Goal: Information Seeking & Learning: Check status

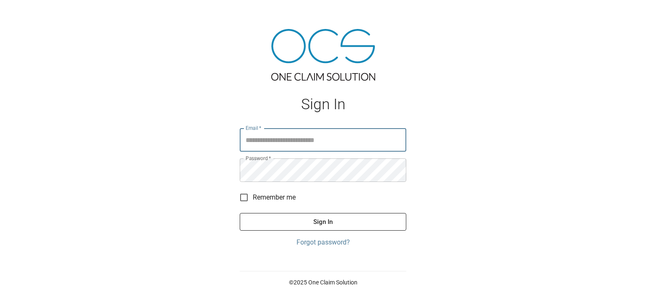
type input "**********"
click at [339, 216] on button "Sign In" at bounding box center [323, 222] width 166 height 18
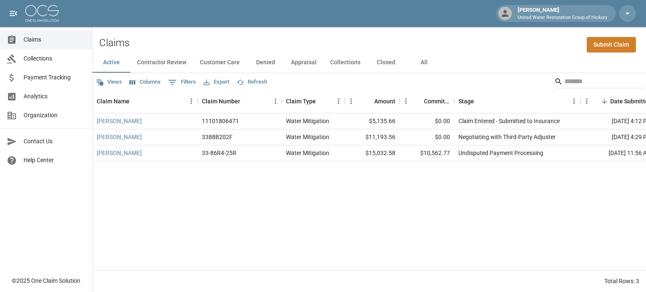
click at [419, 62] on button "All" at bounding box center [424, 63] width 38 height 20
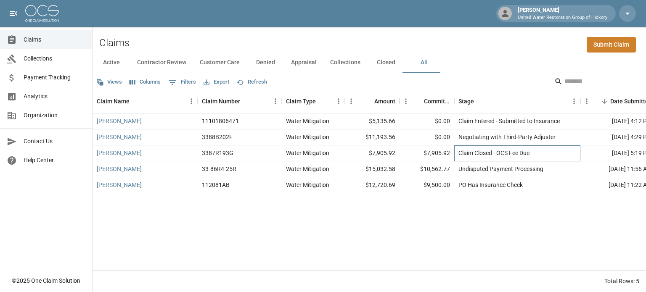
click at [478, 154] on div "Claim Closed - OCS Fee Due" at bounding box center [493, 153] width 71 height 8
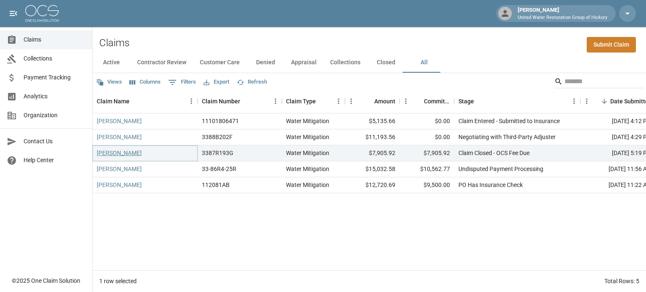
click at [113, 152] on link "[PERSON_NAME]" at bounding box center [119, 153] width 45 height 8
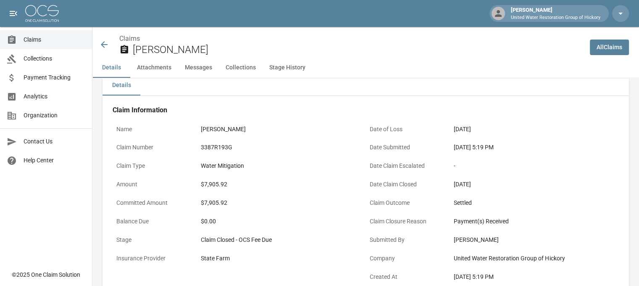
scroll to position [0, 1]
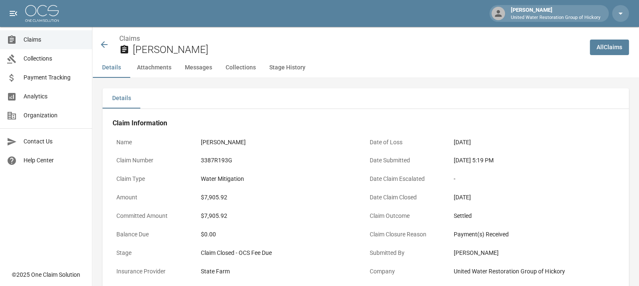
click at [103, 44] on icon at bounding box center [104, 45] width 10 height 10
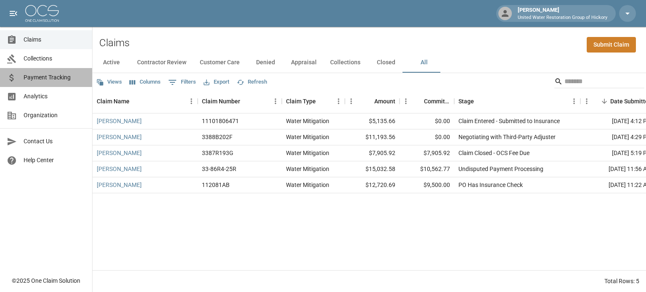
click at [29, 74] on span "Payment Tracking" at bounding box center [55, 77] width 62 height 9
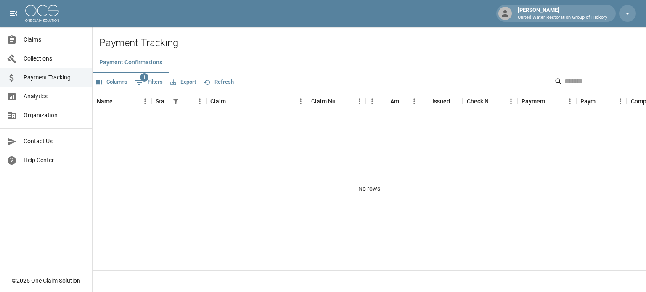
click at [29, 58] on span "Collections" at bounding box center [55, 58] width 62 height 9
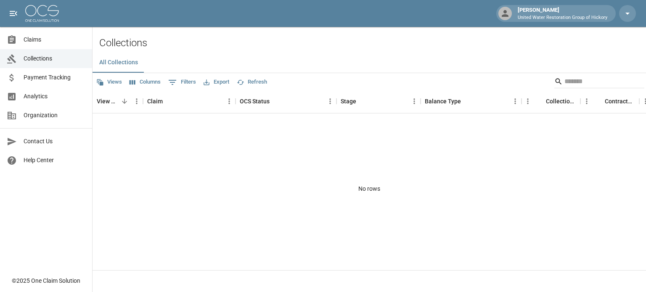
click at [40, 96] on span "Analytics" at bounding box center [55, 96] width 62 height 9
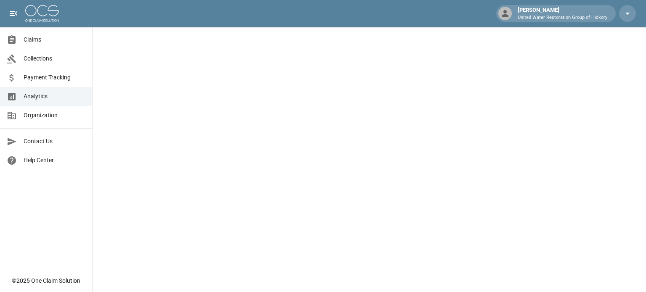
click at [50, 42] on span "Claims" at bounding box center [55, 39] width 62 height 9
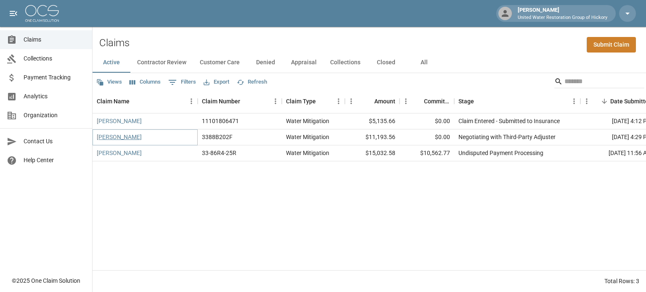
click at [115, 137] on link "[PERSON_NAME]" at bounding box center [119, 137] width 45 height 8
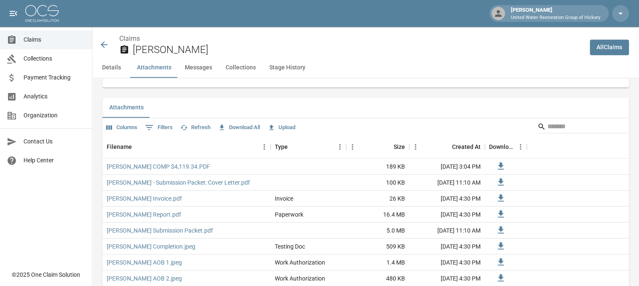
scroll to position [477, 0]
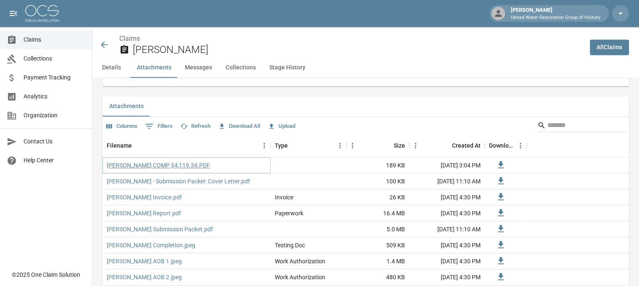
click at [124, 164] on link "[PERSON_NAME] COMP $4,119.34.PDF" at bounding box center [158, 165] width 103 height 8
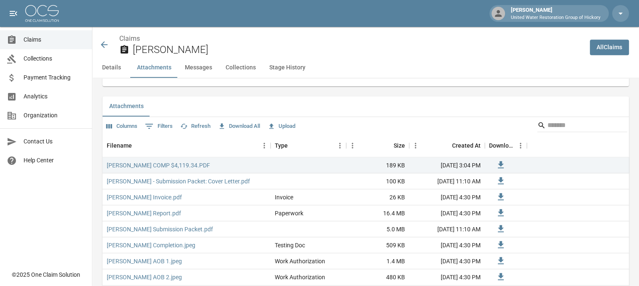
click at [103, 44] on icon at bounding box center [104, 44] width 7 height 7
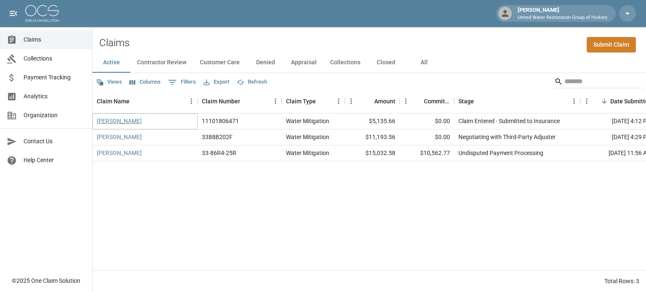
click at [118, 121] on link "[PERSON_NAME]" at bounding box center [119, 121] width 45 height 8
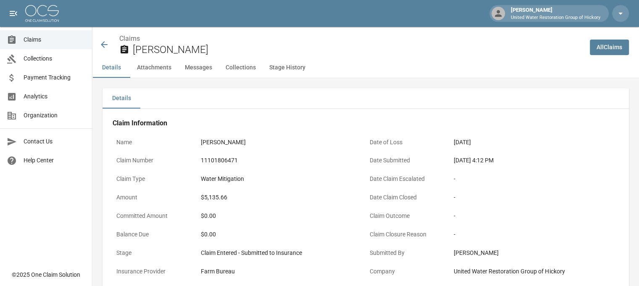
click at [103, 46] on icon at bounding box center [104, 44] width 7 height 7
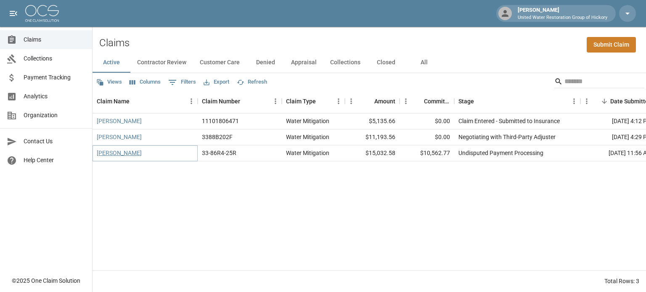
click at [123, 152] on link "[PERSON_NAME]" at bounding box center [119, 153] width 45 height 8
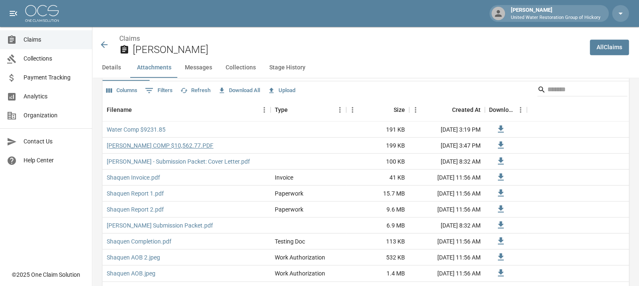
scroll to position [568, 0]
click at [121, 143] on link "[PERSON_NAME] COMP $10,562.77.PDF" at bounding box center [160, 146] width 107 height 8
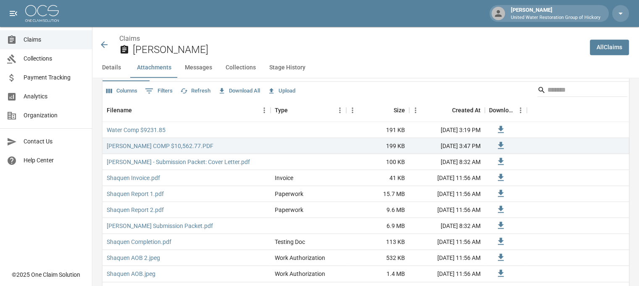
click at [106, 42] on icon at bounding box center [104, 45] width 10 height 10
